Goal: Transaction & Acquisition: Purchase product/service

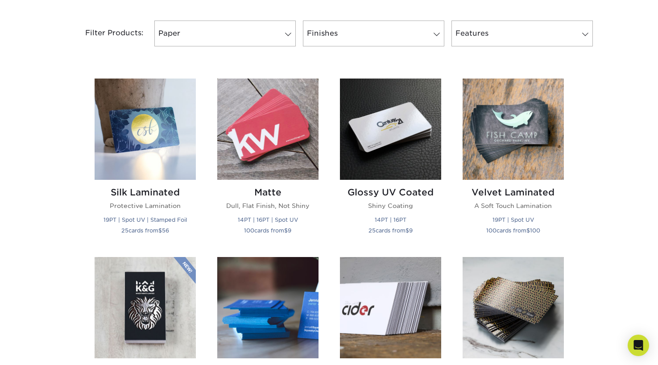
scroll to position [366, 0]
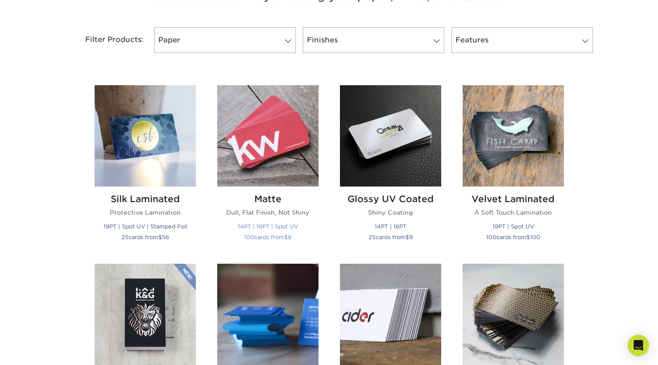
click at [268, 148] on img at bounding box center [267, 135] width 101 height 101
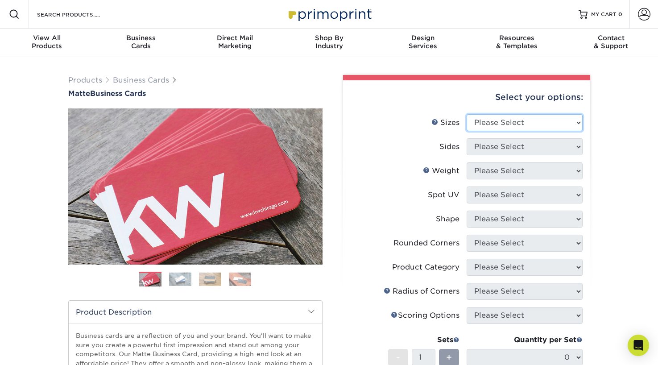
click at [494, 119] on select "Please Select 1.5" x 3.5" - Mini 1.75" x 3.5" - Mini 2" x 2" - Square 2" x 3" -…" at bounding box center [524, 122] width 116 height 17
select select "2.00x3.50"
click at [466, 114] on select "Please Select 1.5" x 3.5" - Mini 1.75" x 3.5" - Mini 2" x 2" - Square 2" x 3" -…" at bounding box center [524, 122] width 116 height 17
click at [549, 121] on select "Please Select 1.5" x 3.5" - Mini 1.75" x 3.5" - Mini 2" x 2" - Square 2" x 3" -…" at bounding box center [524, 122] width 116 height 17
click at [466, 114] on select "Please Select 1.5" x 3.5" - Mini 1.75" x 3.5" - Mini 2" x 2" - Square 2" x 3" -…" at bounding box center [524, 122] width 116 height 17
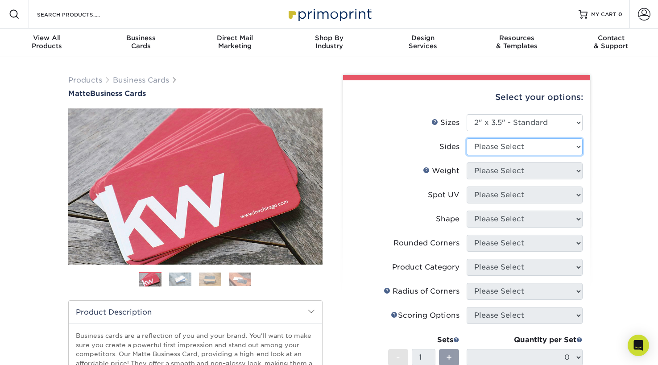
click at [547, 144] on select "Please Select Print Both Sides Print Front Only" at bounding box center [524, 146] width 116 height 17
select select "13abbda7-1d64-4f25-8bb2-c179b224825d"
click at [466, 138] on select "Please Select Print Both Sides Print Front Only" at bounding box center [524, 146] width 116 height 17
click at [544, 169] on select "Please Select 16PT 14PT" at bounding box center [524, 170] width 116 height 17
select select "16PT"
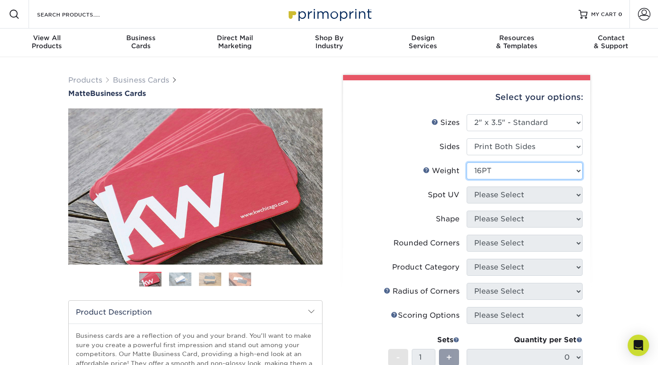
click at [466, 162] on select "Please Select 16PT 14PT" at bounding box center [524, 170] width 116 height 17
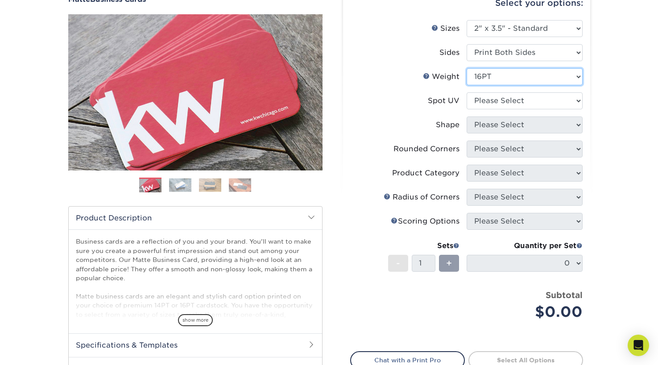
scroll to position [95, 0]
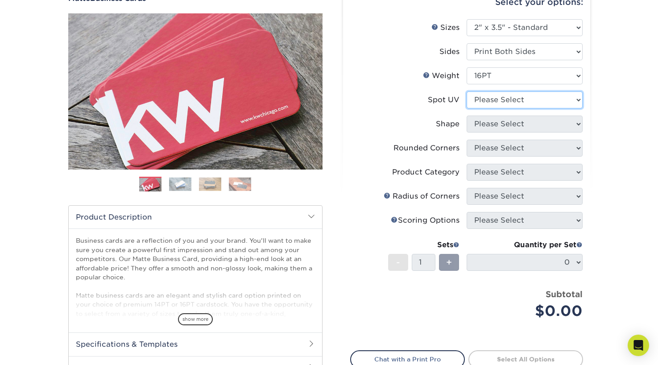
click at [576, 99] on select "Please Select No Spot UV Front and Back (Both Sides) Front Only Back Only" at bounding box center [524, 99] width 116 height 17
click at [466, 91] on select "Please Select No Spot UV Front and Back (Both Sides) Front Only Back Only" at bounding box center [524, 99] width 116 height 17
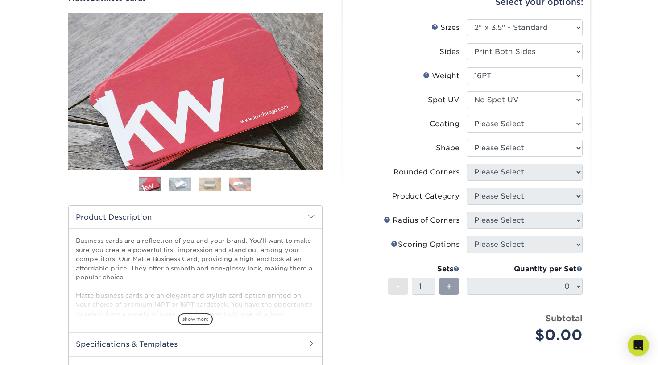
click at [180, 186] on img at bounding box center [180, 184] width 22 height 14
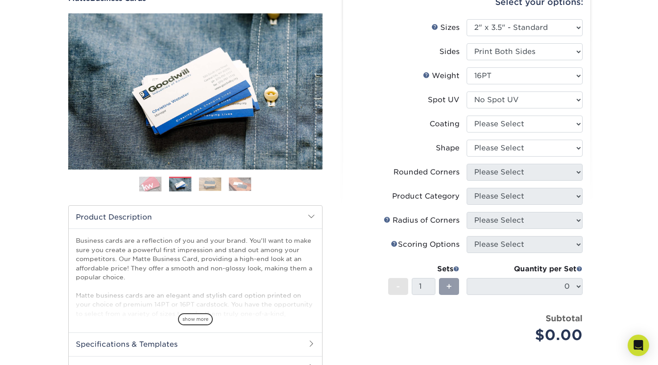
click at [202, 188] on img at bounding box center [210, 184] width 22 height 14
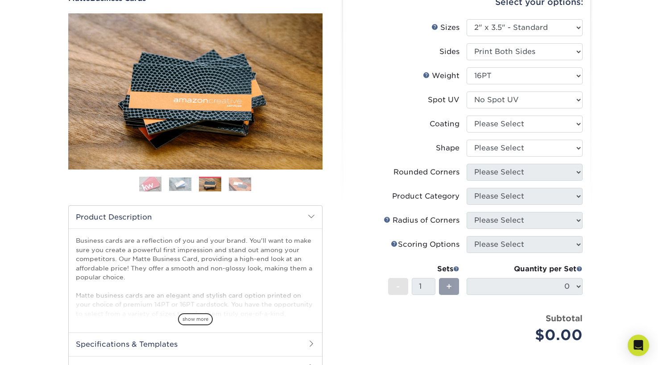
click at [235, 189] on img at bounding box center [240, 184] width 22 height 14
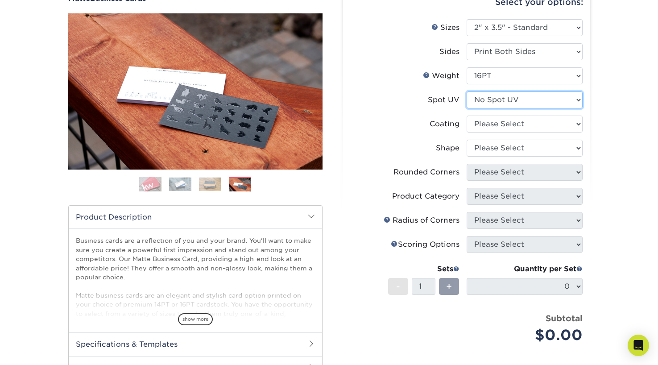
click at [493, 98] on select "Please Select No Spot UV Front and Back (Both Sides) Front Only Back Only" at bounding box center [524, 99] width 116 height 17
select select "2"
click at [466, 91] on select "Please Select No Spot UV Front and Back (Both Sides) Front Only Back Only" at bounding box center [524, 99] width 116 height 17
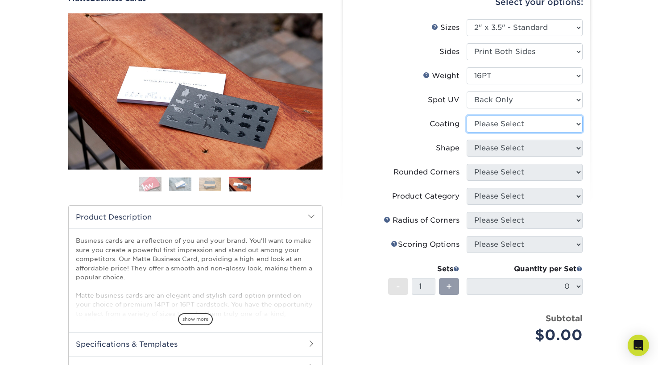
click at [501, 124] on select at bounding box center [524, 123] width 116 height 17
select select "121bb7b5-3b4d-429f-bd8d-bbf80e953313"
click at [466, 115] on select at bounding box center [524, 123] width 116 height 17
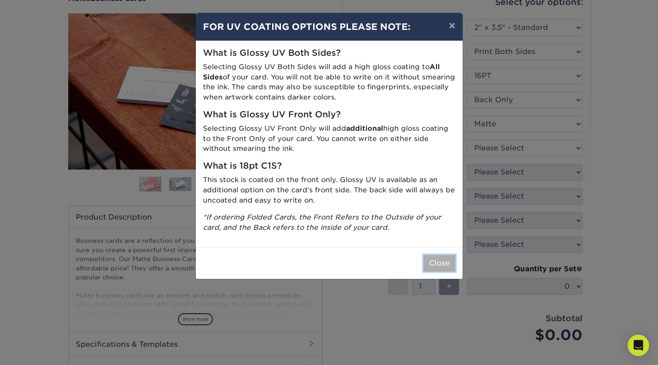
click at [427, 263] on button "Close" at bounding box center [439, 263] width 32 height 17
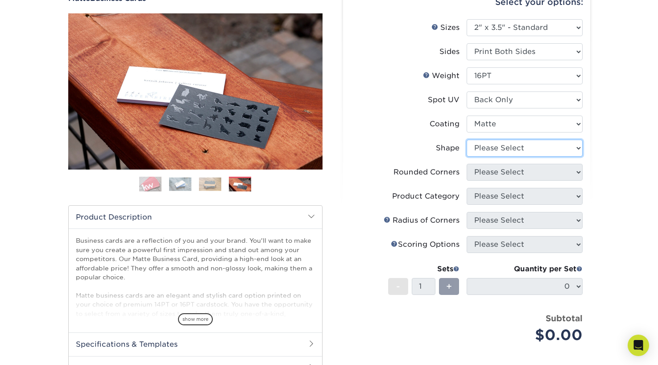
click at [529, 149] on select "Please Select Standard" at bounding box center [524, 148] width 116 height 17
select select "standard"
click at [466, 140] on select "Please Select Standard" at bounding box center [524, 148] width 116 height 17
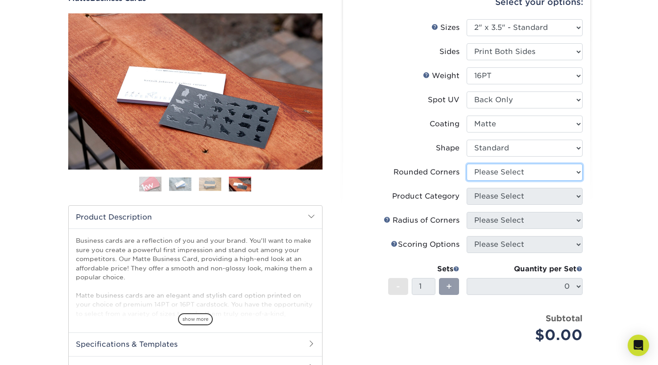
click at [524, 170] on select "Please Select Yes - Round 2 Corners Yes - Round 4 Corners No" at bounding box center [524, 172] width 116 height 17
select select "0"
click at [466, 164] on select "Please Select Yes - Round 2 Corners Yes - Round 4 Corners No" at bounding box center [524, 172] width 116 height 17
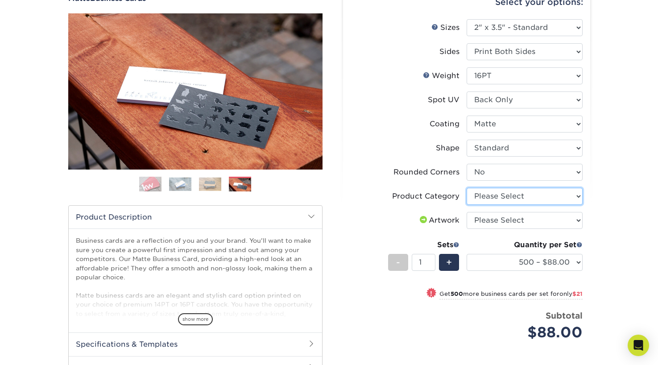
click at [520, 198] on select "Please Select Business Cards" at bounding box center [524, 196] width 116 height 17
select select "3b5148f1-0588-4f88-a218-97bcfdce65c1"
click at [466, 188] on select "Please Select Business Cards" at bounding box center [524, 196] width 116 height 17
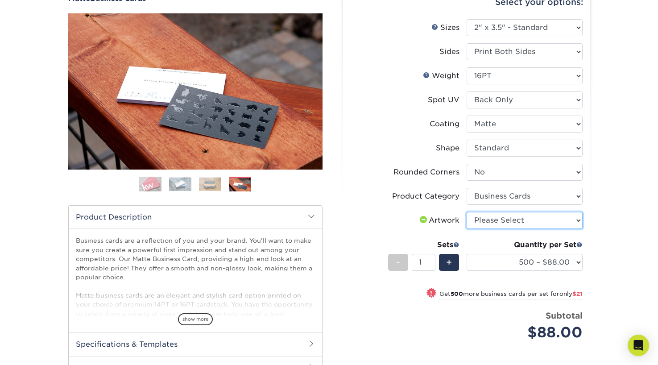
click at [518, 219] on select "Please Select I will upload files I need a design - $100" at bounding box center [524, 220] width 116 height 17
select select "upload"
click at [466, 212] on select "Please Select I will upload files I need a design - $100" at bounding box center [524, 220] width 116 height 17
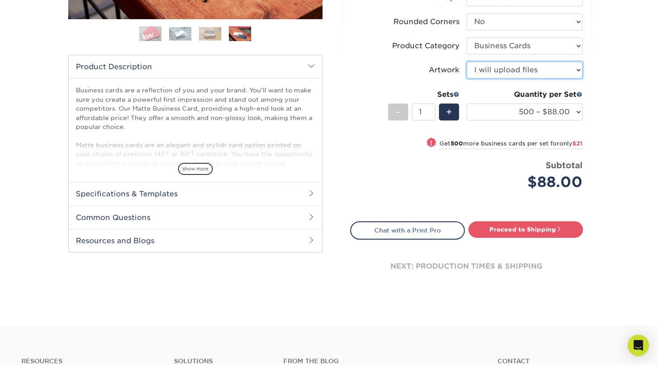
scroll to position [247, 0]
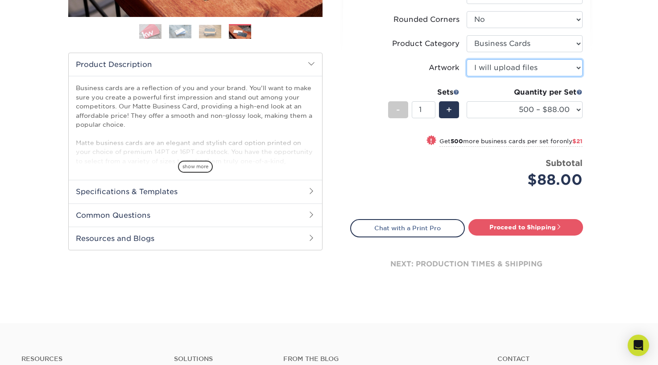
click at [576, 68] on select "Please Select I will upload files I need a design - $100" at bounding box center [524, 67] width 116 height 17
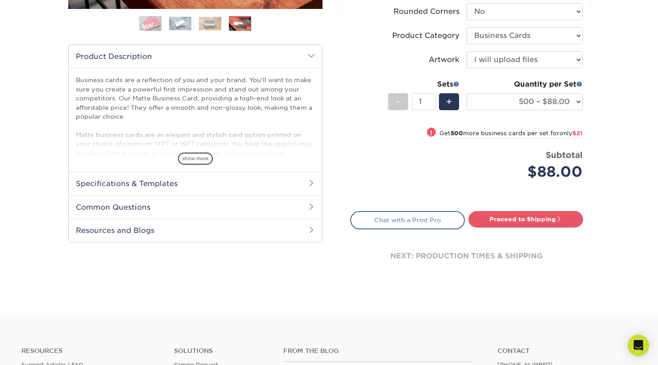
click at [416, 222] on link "Chat with a Print Pro" at bounding box center [407, 220] width 115 height 18
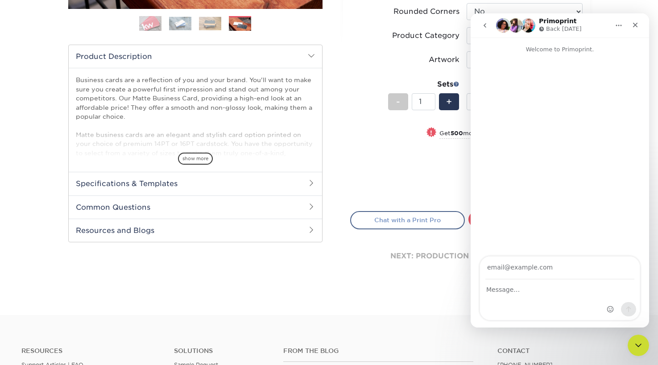
scroll to position [0, 0]
type input "[PERSON_NAME][EMAIL_ADDRESS][PERSON_NAME][DOMAIN_NAME]"
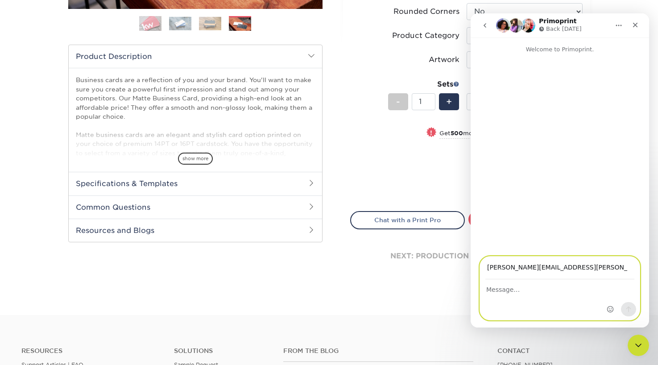
click at [496, 291] on textarea "Message…" at bounding box center [560, 287] width 160 height 15
type textarea "Hi,"
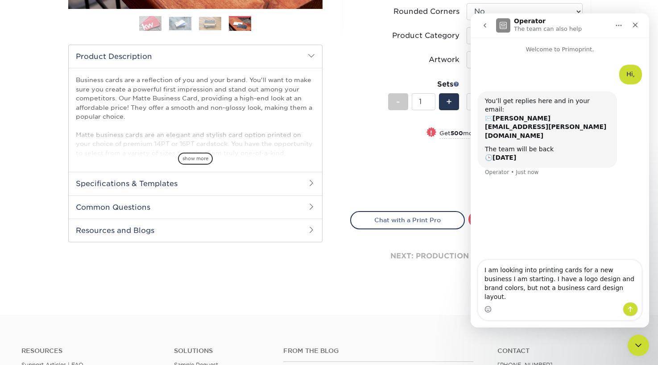
drag, startPoint x: 589, startPoint y: 23, endPoint x: 593, endPoint y: 22, distance: 5.0
click at [593, 22] on div "Operator The team can also help" at bounding box center [552, 26] width 113 height 16
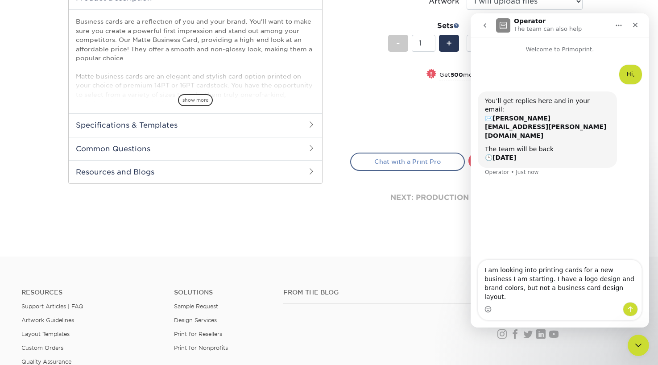
scroll to position [308, 0]
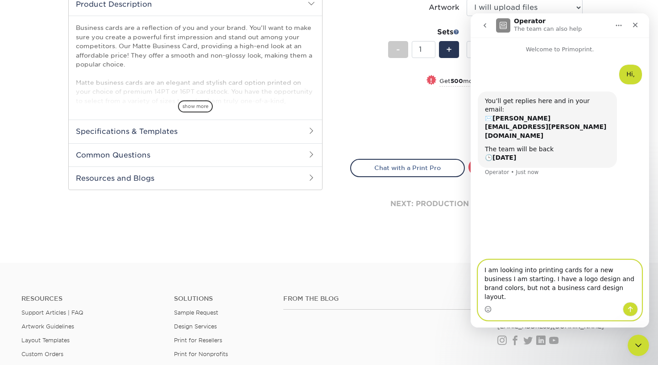
click at [601, 297] on textarea "I am looking into printing cards for a new business I am starting. I have a log…" at bounding box center [559, 281] width 163 height 42
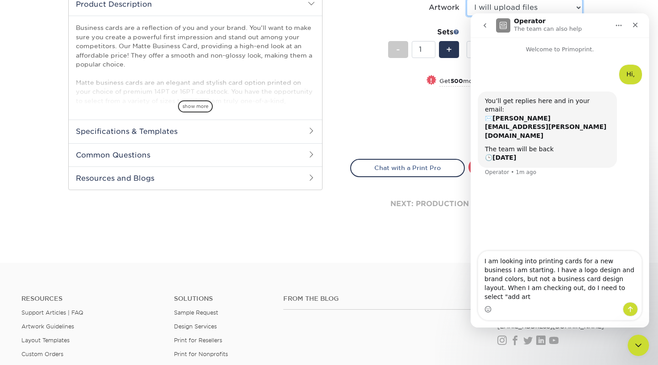
click at [576, 6] on select "Please Select I will upload files I need a design - $100" at bounding box center [524, 7] width 116 height 17
click at [466, 0] on select "Please Select I will upload files I need a design - $100" at bounding box center [524, 8] width 116 height 17
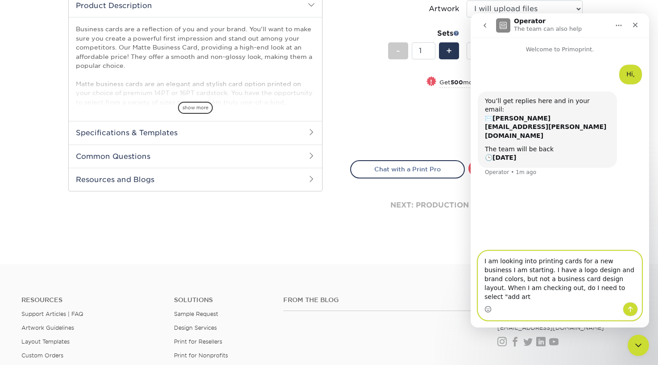
drag, startPoint x: 607, startPoint y: 301, endPoint x: 582, endPoint y: 299, distance: 25.1
click at [582, 299] on textarea "I am looking into printing cards for a new business I am starting. I have a log…" at bounding box center [559, 276] width 163 height 51
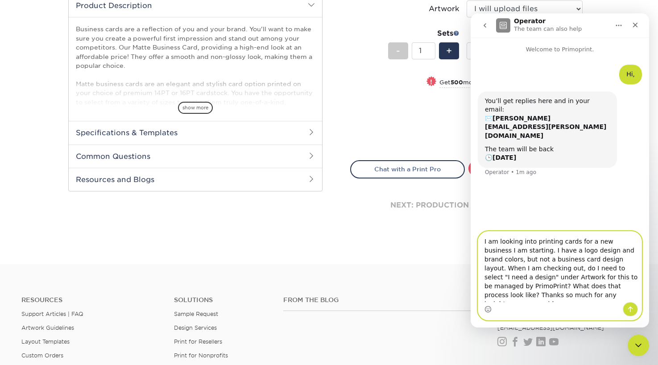
type textarea "I am looking into printing cards for a new business I am starting. I have a log…"
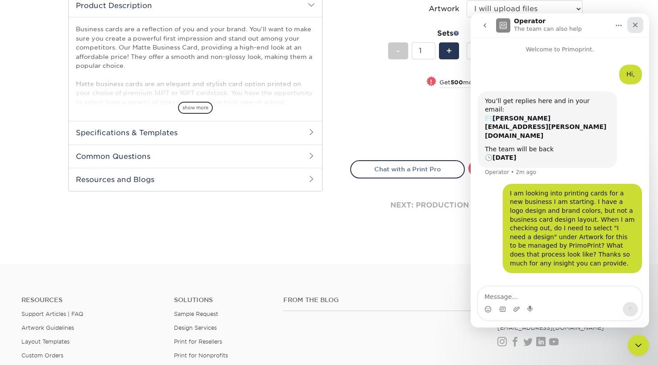
click at [634, 25] on icon "Close" at bounding box center [634, 24] width 7 height 7
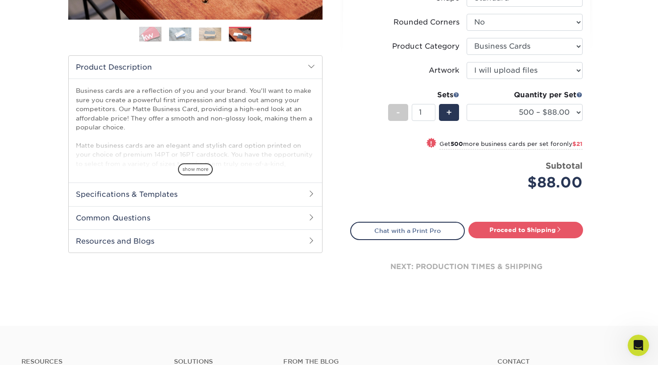
scroll to position [246, 0]
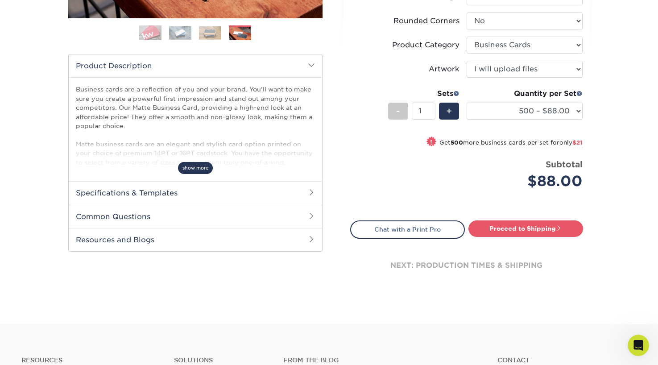
click at [193, 168] on span "show more" at bounding box center [195, 168] width 35 height 12
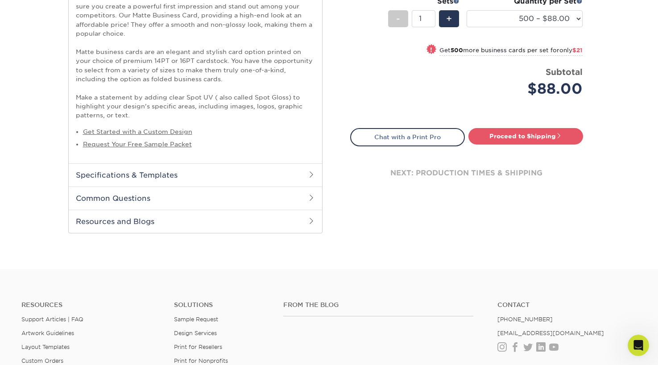
scroll to position [339, 0]
click at [310, 173] on span at bounding box center [311, 173] width 7 height 7
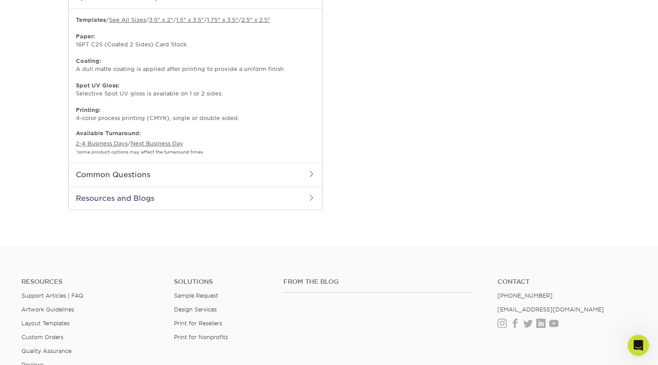
scroll to position [523, 0]
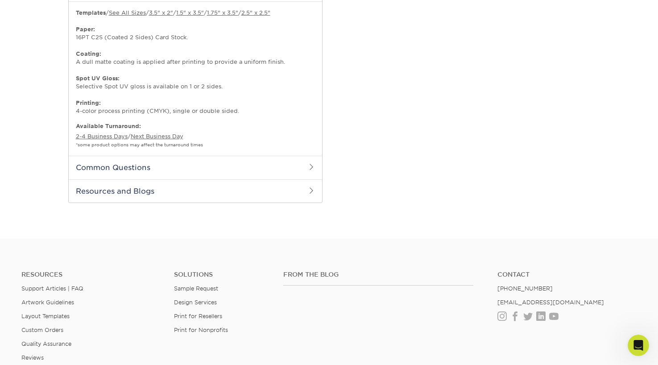
click at [312, 168] on span at bounding box center [311, 166] width 7 height 7
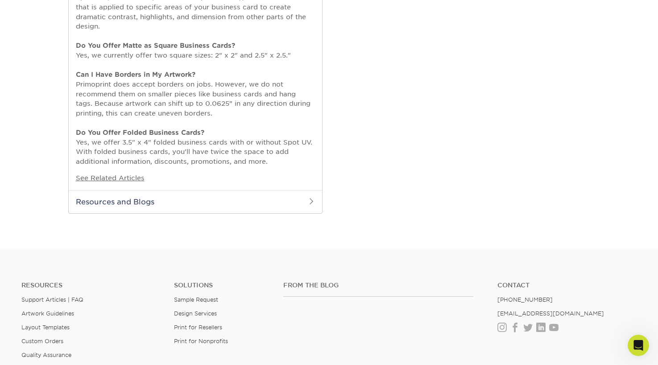
scroll to position [844, 0]
click at [144, 201] on h2 "Resources and Blogs" at bounding box center [195, 199] width 253 height 23
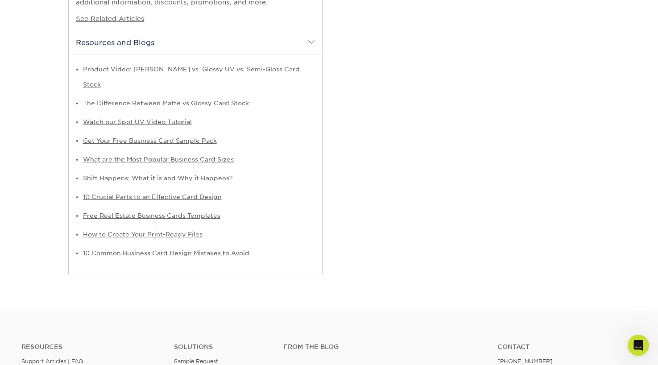
scroll to position [1005, 0]
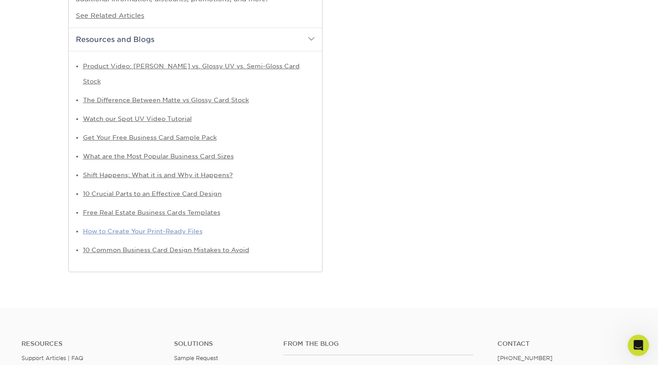
click at [144, 227] on link "How to Create Your Print-Ready Files" at bounding box center [142, 230] width 119 height 7
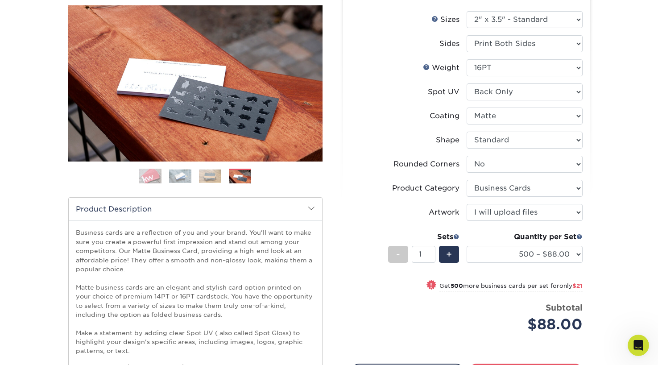
scroll to position [0, 0]
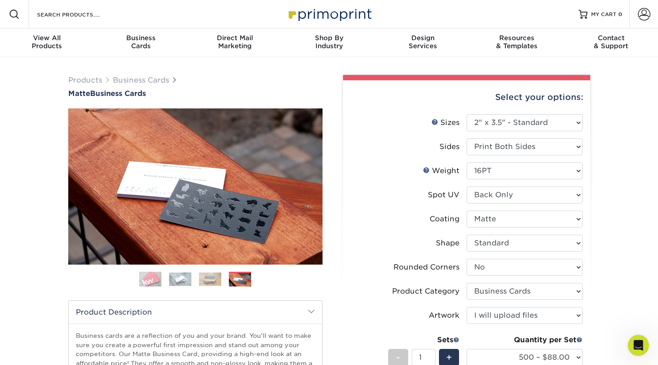
click at [180, 276] on img at bounding box center [180, 279] width 22 height 14
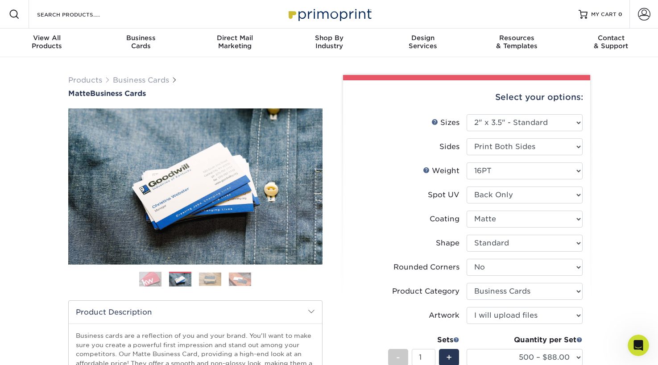
click at [194, 280] on ol at bounding box center [195, 282] width 254 height 21
click at [203, 281] on img at bounding box center [210, 279] width 22 height 14
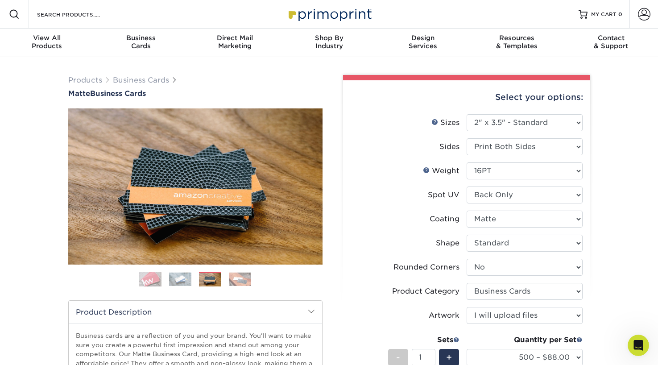
click at [231, 282] on img at bounding box center [240, 279] width 22 height 14
